Goal: Use online tool/utility: Utilize a website feature to perform a specific function

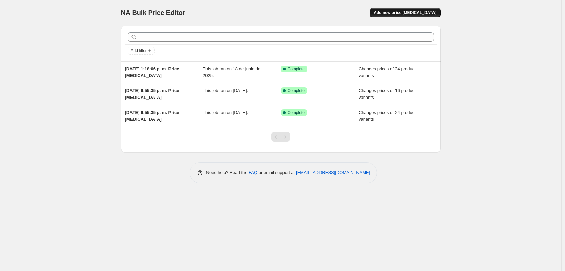
click at [395, 10] on span "Add new price [MEDICAL_DATA]" at bounding box center [405, 12] width 63 height 5
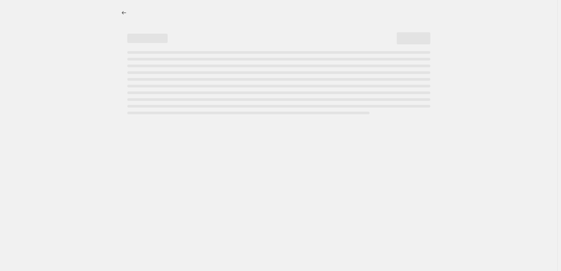
select select "percentage"
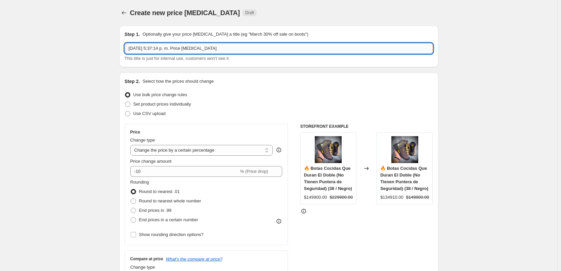
click at [179, 46] on input "[DATE] 5:37:14 p. m. Price [MEDICAL_DATA]" at bounding box center [279, 48] width 309 height 11
click at [132, 106] on label "Set product prices individually" at bounding box center [158, 104] width 67 height 9
click at [125, 102] on input "Set product prices individually" at bounding box center [125, 102] width 0 height 0
radio input "true"
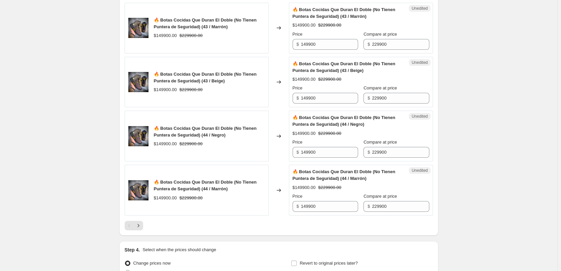
scroll to position [1158, 0]
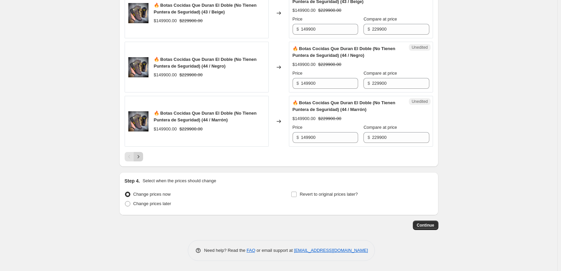
click at [142, 156] on icon "Next" at bounding box center [138, 156] width 7 height 7
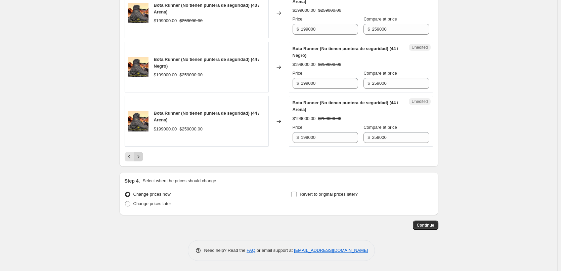
click at [139, 157] on icon "Next" at bounding box center [138, 156] width 7 height 7
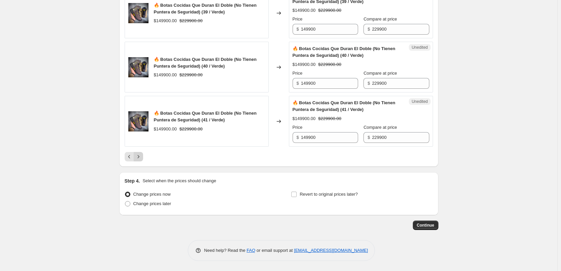
click at [141, 157] on icon "Next" at bounding box center [138, 156] width 7 height 7
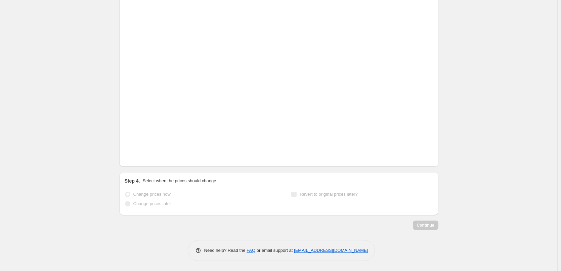
scroll to position [1104, 0]
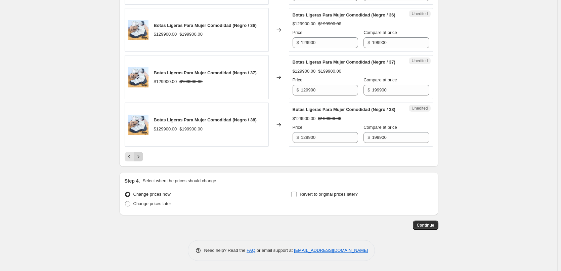
click at [141, 157] on icon "Next" at bounding box center [138, 156] width 7 height 7
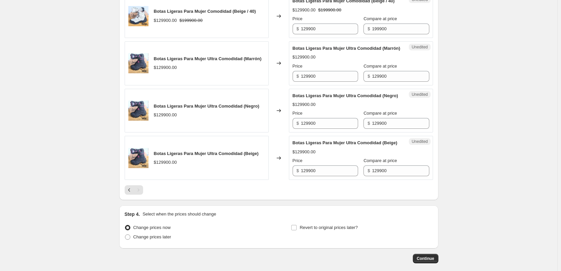
scroll to position [1003, 0]
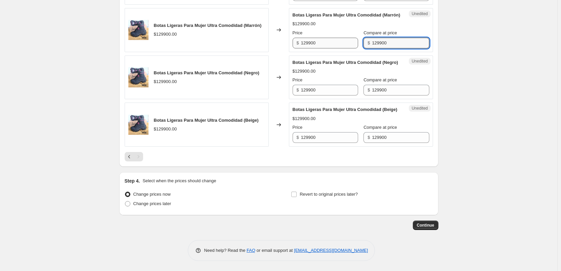
drag, startPoint x: 387, startPoint y: 129, endPoint x: 346, endPoint y: 129, distance: 41.4
click at [346, 48] on div "Price $ 129900 Compare at price $ 129900" at bounding box center [361, 39] width 137 height 19
click at [401, 48] on input "199900" at bounding box center [400, 43] width 57 height 11
click at [366, 48] on div "$ 199900" at bounding box center [397, 43] width 66 height 11
type input "199900"
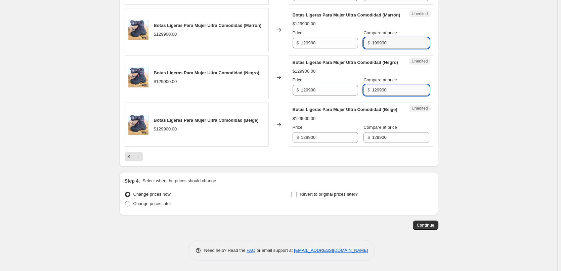
click at [381, 95] on input "129900" at bounding box center [400, 90] width 57 height 11
paste input "9"
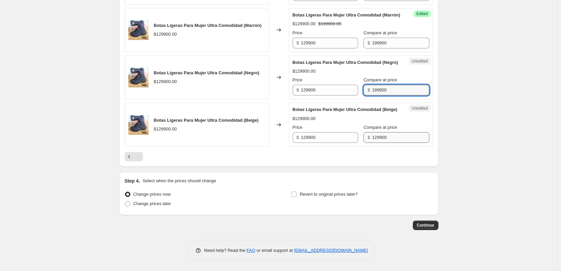
type input "199900"
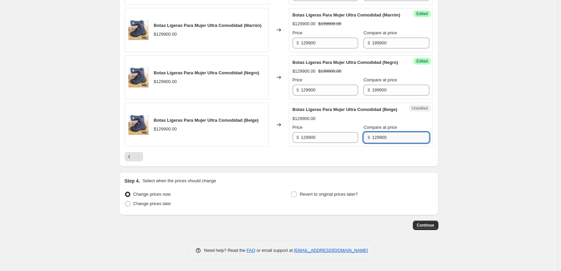
click at [381, 143] on input "129900" at bounding box center [400, 137] width 57 height 11
paste input "9"
type input "199900"
click at [431, 230] on button "Continue" at bounding box center [426, 225] width 26 height 9
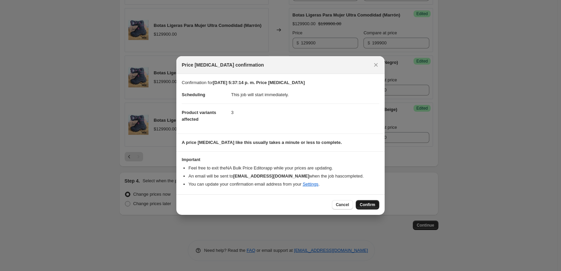
click at [371, 207] on span "Confirm" at bounding box center [367, 204] width 15 height 5
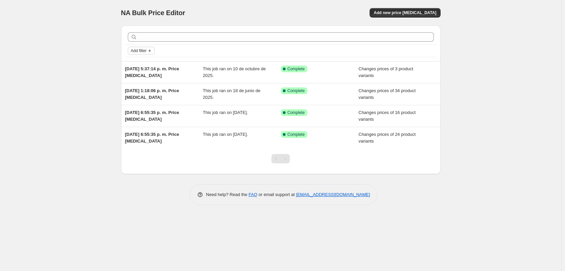
click at [150, 50] on icon "Add filter" at bounding box center [149, 50] width 5 height 5
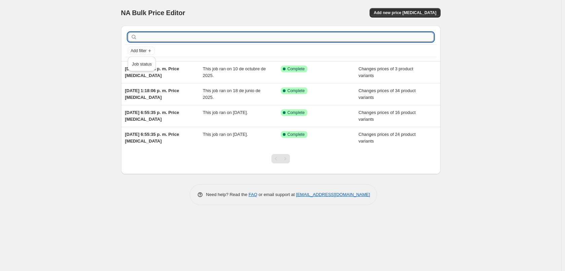
click at [212, 41] on input "text" at bounding box center [286, 36] width 295 height 9
click at [212, 38] on input "text" at bounding box center [286, 36] width 295 height 9
click at [402, 13] on span "Add new price [MEDICAL_DATA]" at bounding box center [405, 12] width 63 height 5
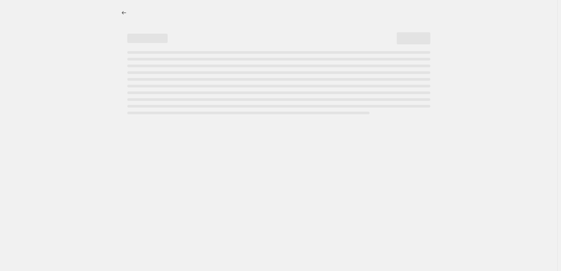
select select "percentage"
